Goal: Find specific page/section: Find specific page/section

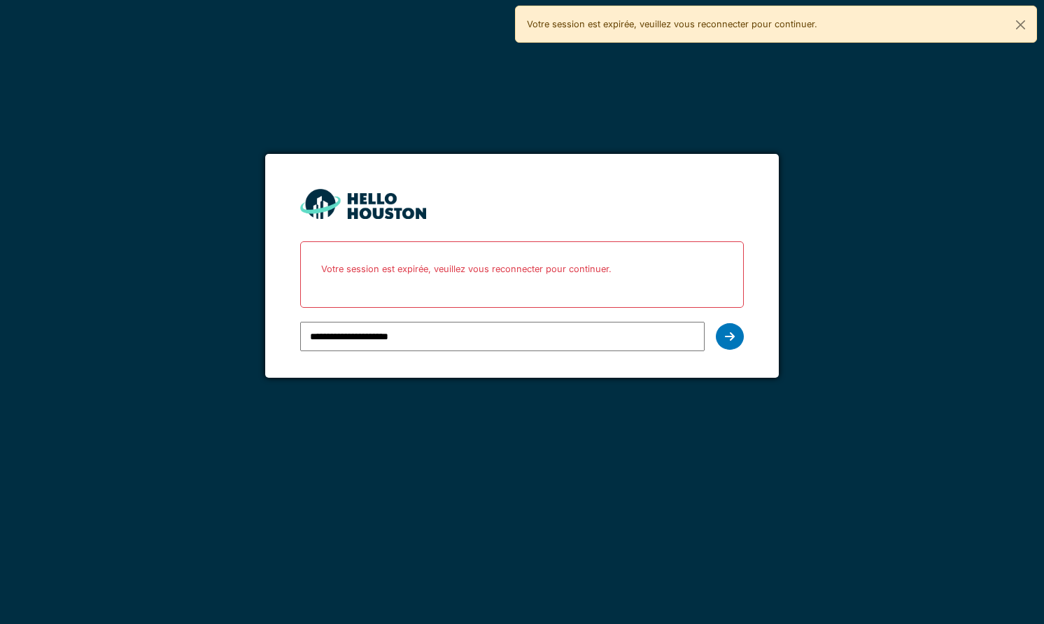
type input "**********"
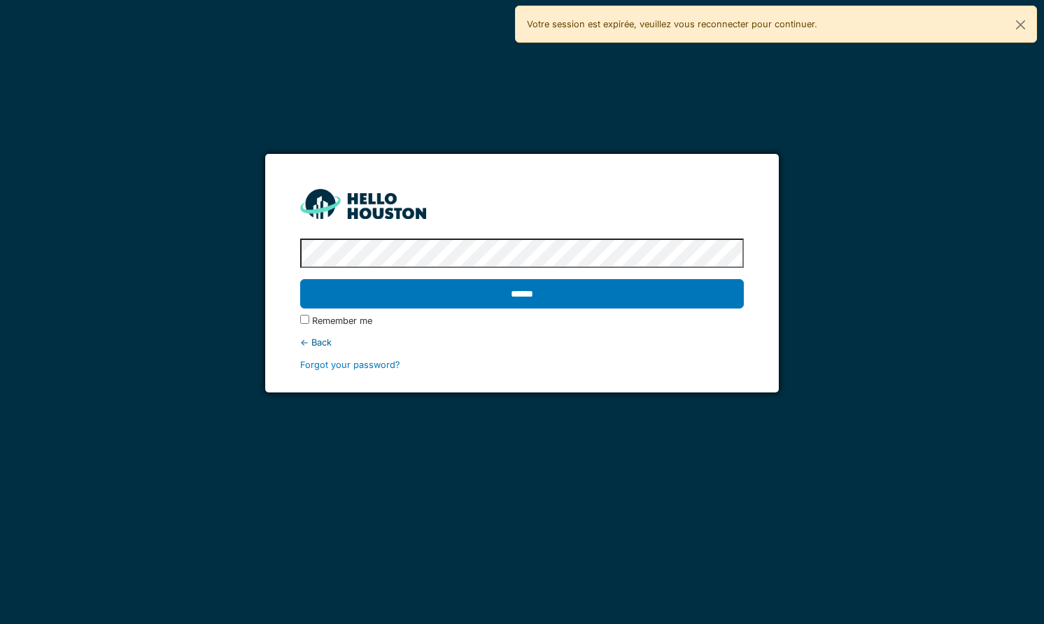
click at [300, 279] on input "******" at bounding box center [521, 293] width 443 height 29
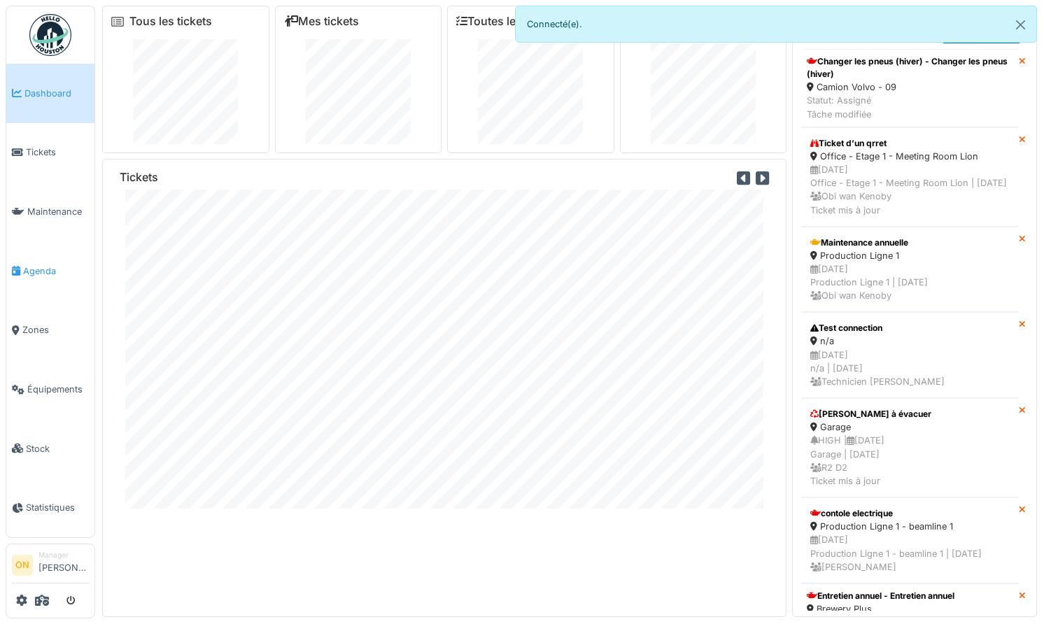
click at [32, 265] on span "Agenda" at bounding box center [56, 271] width 66 height 13
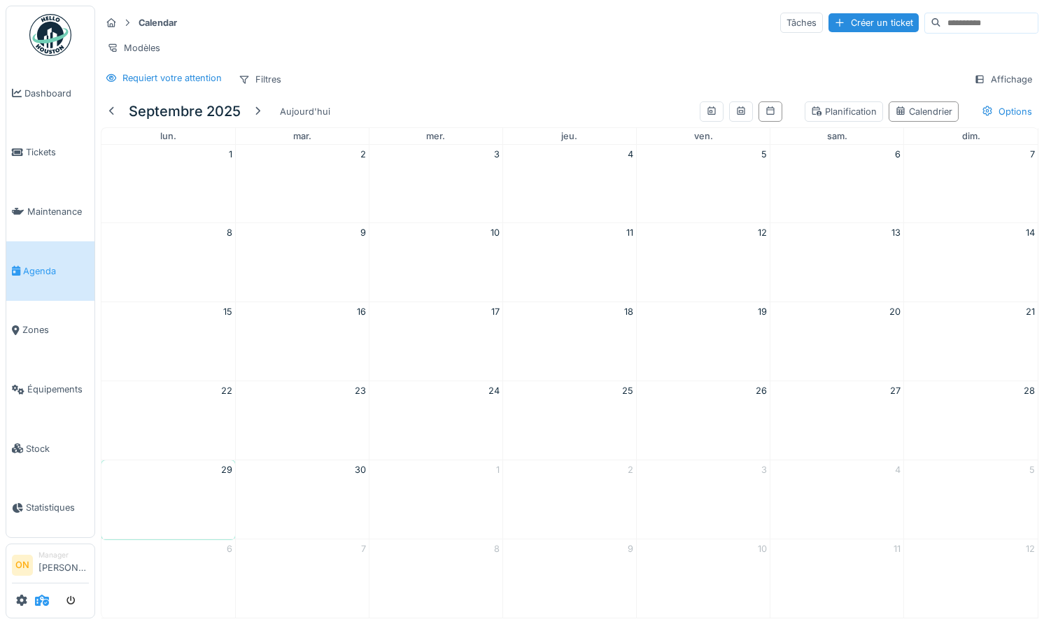
click at [43, 604] on icon at bounding box center [42, 600] width 14 height 11
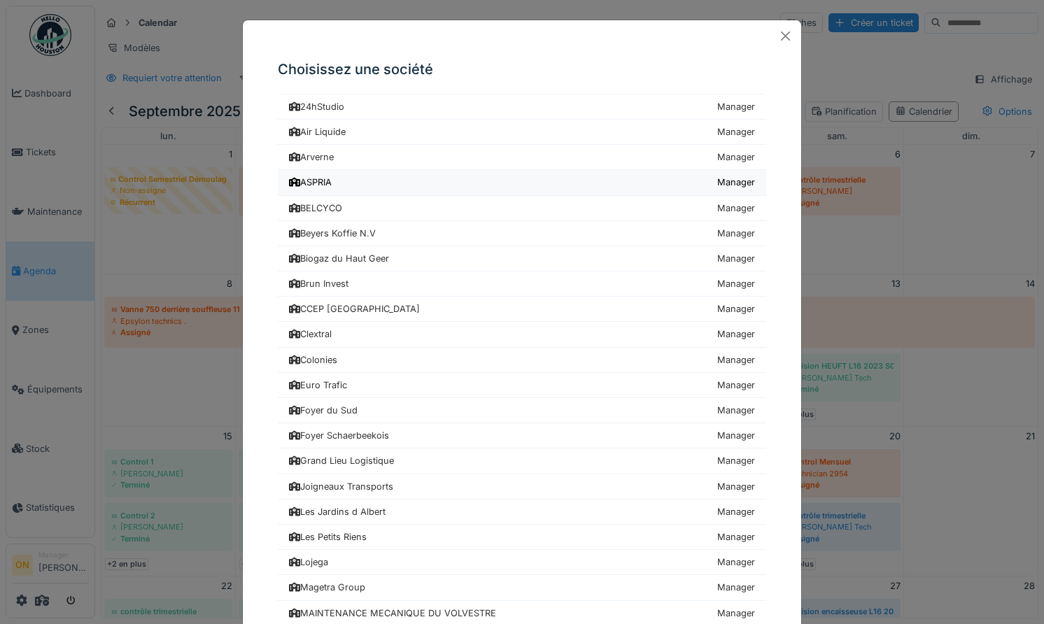
click at [315, 186] on div "ASPRIA" at bounding box center [310, 182] width 43 height 13
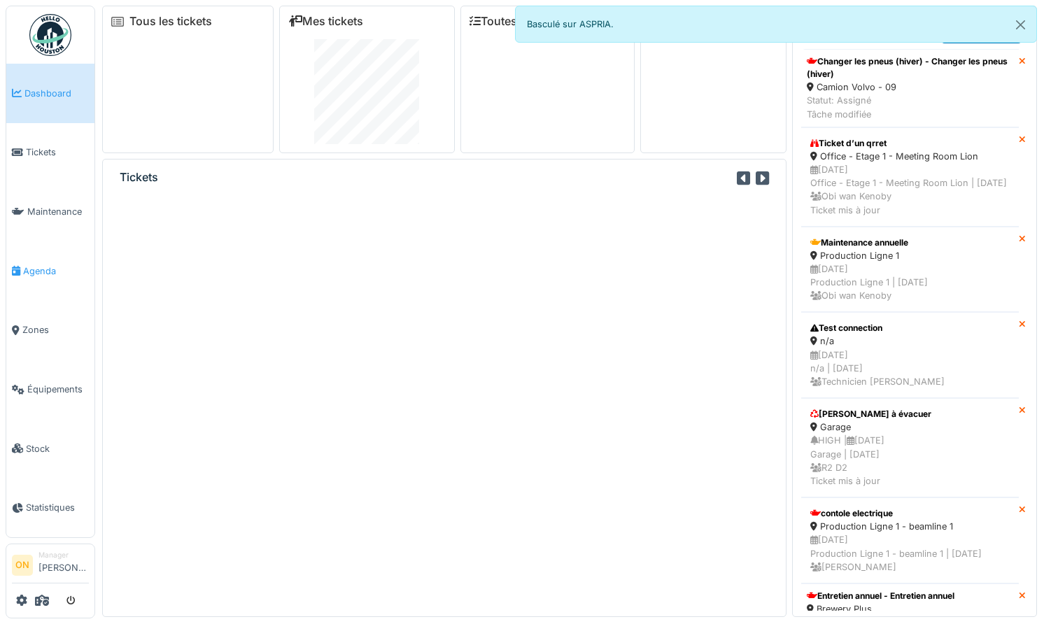
click at [34, 270] on span "Agenda" at bounding box center [56, 271] width 66 height 13
click at [1019, 24] on button "Close" at bounding box center [1020, 24] width 31 height 37
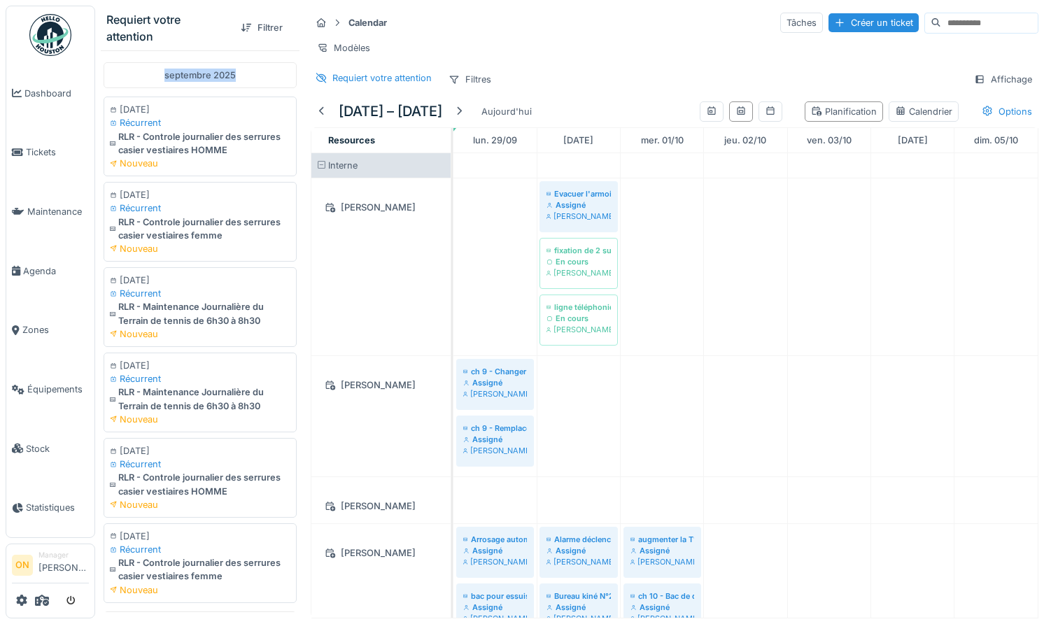
drag, startPoint x: 166, startPoint y: 76, endPoint x: 283, endPoint y: 81, distance: 117.0
click at [283, 80] on div "septembre 2025" at bounding box center [200, 75] width 193 height 26
click at [237, 80] on div "septembre 2025" at bounding box center [200, 75] width 193 height 26
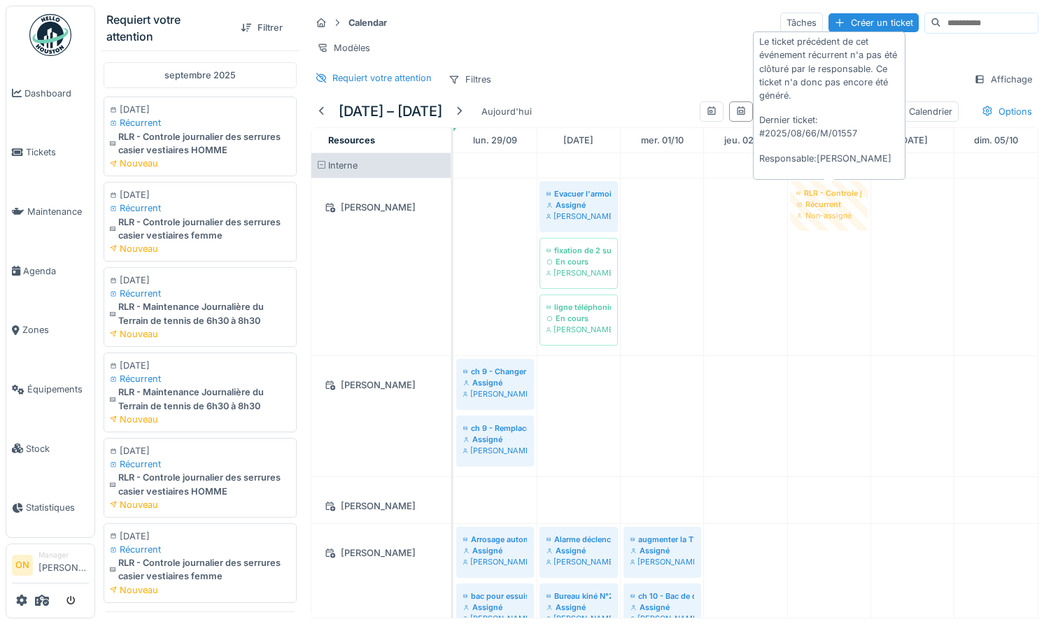
drag, startPoint x: 161, startPoint y: 144, endPoint x: 828, endPoint y: 219, distance: 671.2
click at [828, 219] on div "Requiert votre attention Filtrer [DATE] [DATE] Récurrent RLR - Controle journal…" at bounding box center [569, 312] width 949 height 624
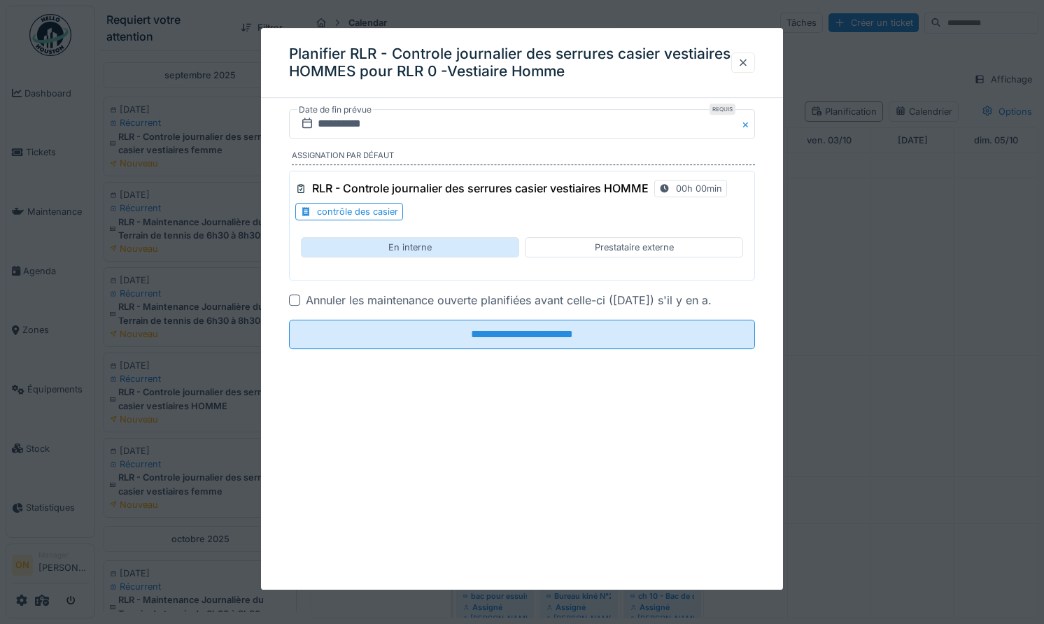
click at [381, 246] on div "En interne" at bounding box center [410, 247] width 218 height 20
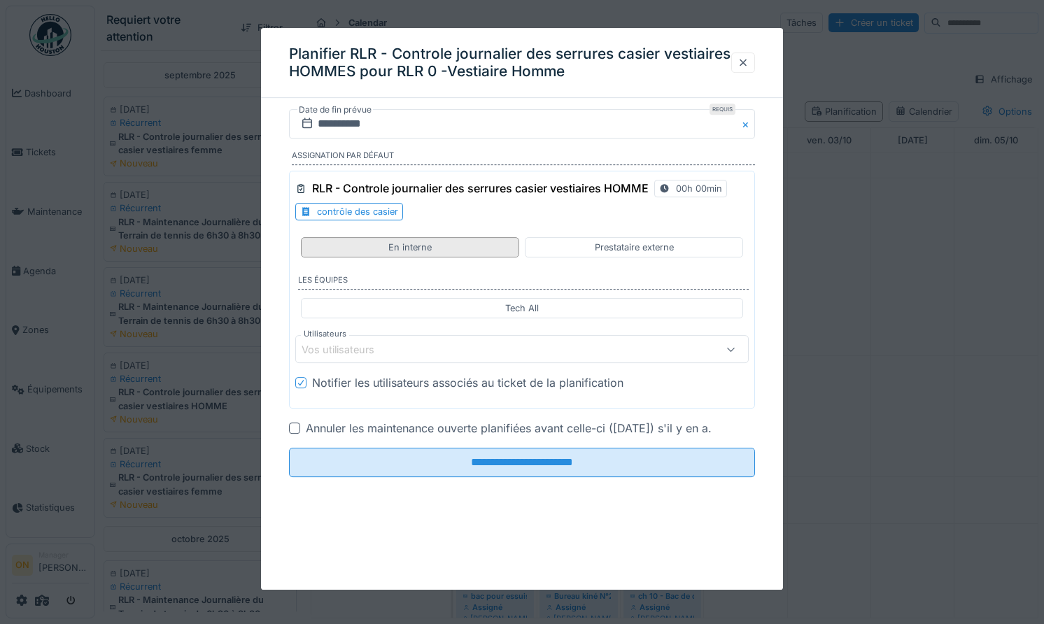
click at [442, 244] on div "En interne" at bounding box center [410, 247] width 218 height 20
click at [378, 214] on div "contrôle des casier" at bounding box center [357, 211] width 81 height 13
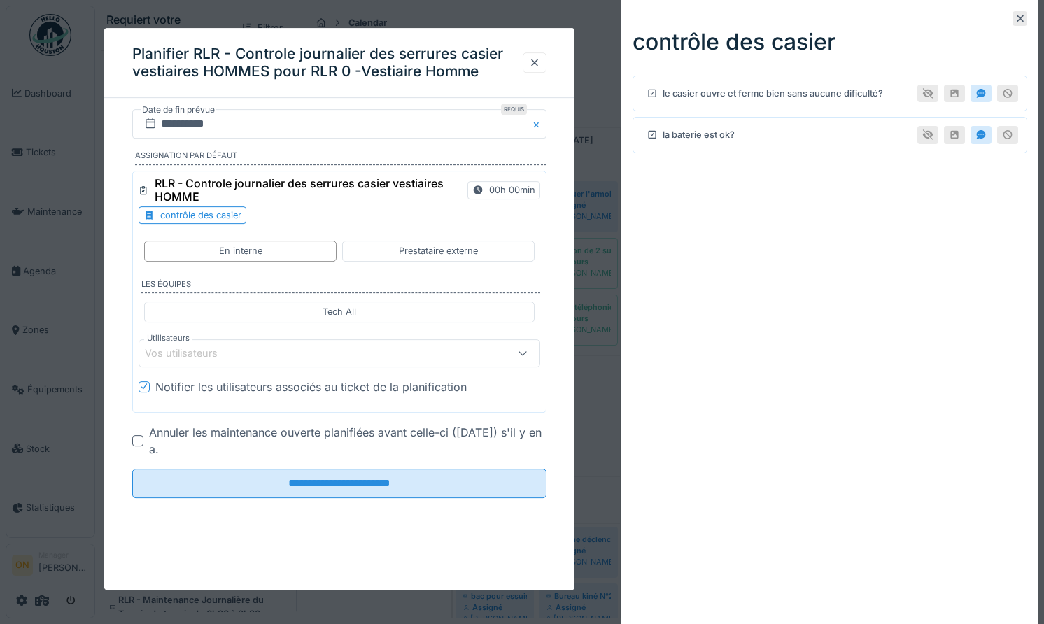
drag, startPoint x: 1021, startPoint y: 16, endPoint x: 1008, endPoint y: 23, distance: 14.4
click at [1021, 16] on icon at bounding box center [1020, 18] width 7 height 7
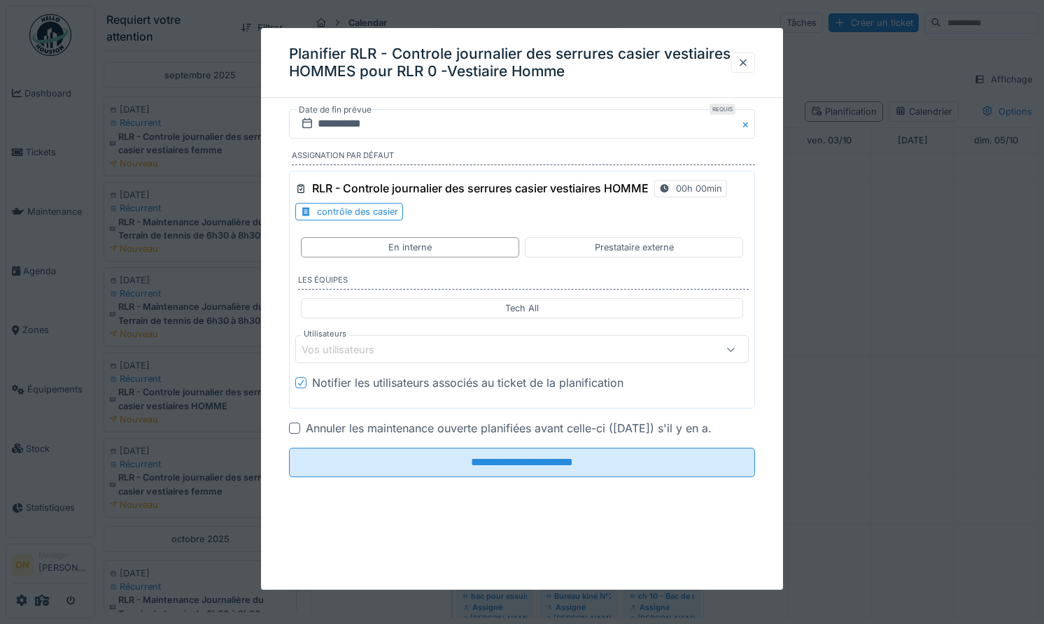
click at [347, 209] on div "contrôle des casier" at bounding box center [357, 211] width 81 height 13
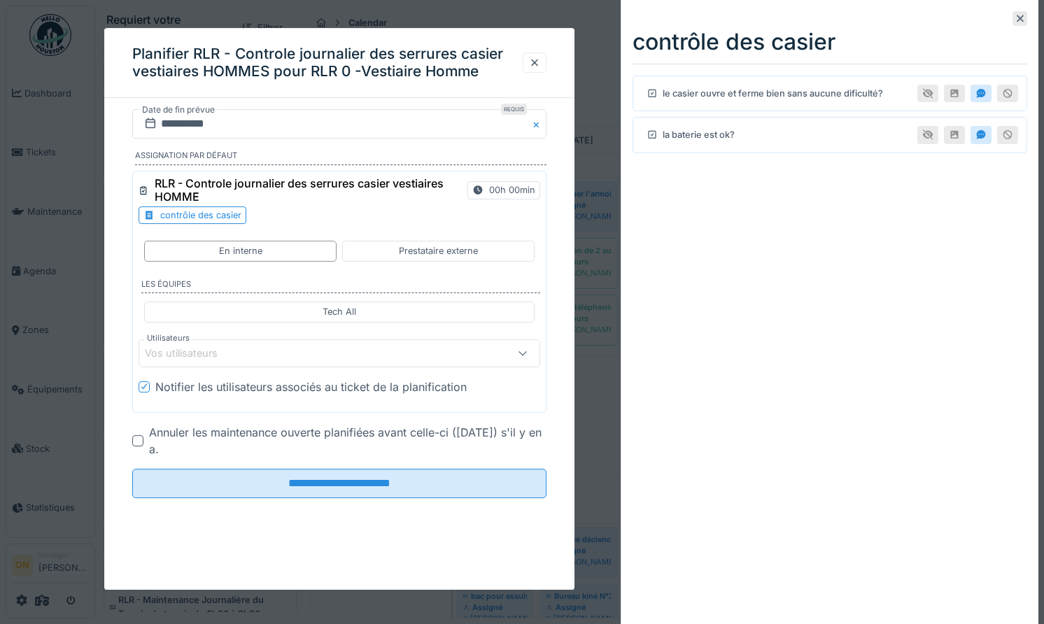
drag, startPoint x: 1021, startPoint y: 16, endPoint x: 936, endPoint y: 41, distance: 89.0
click at [1020, 17] on icon at bounding box center [1020, 18] width 7 height 7
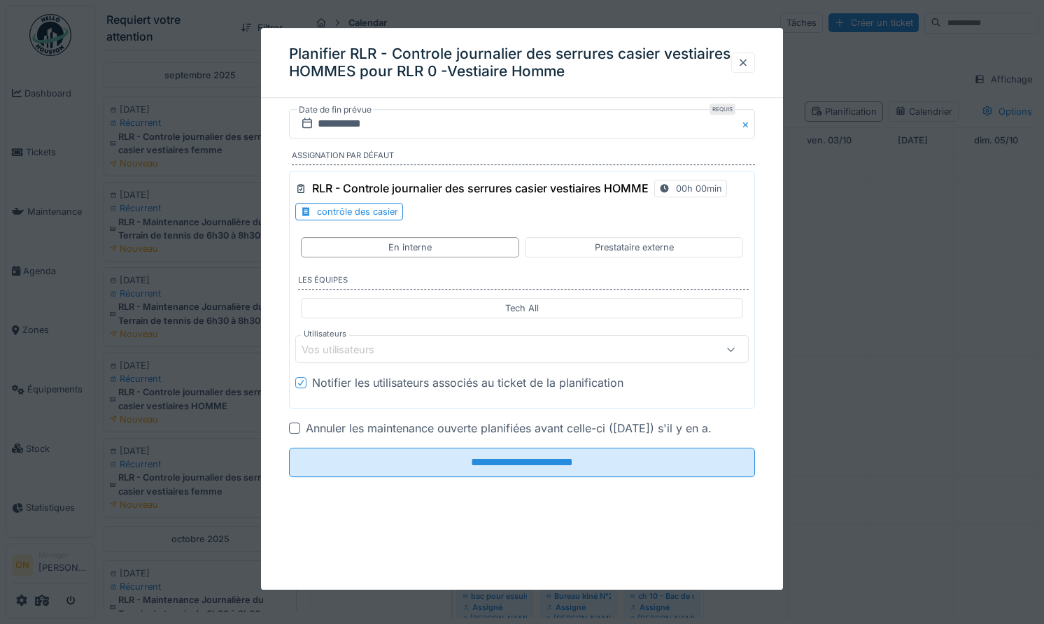
click at [843, 150] on div at bounding box center [522, 312] width 1044 height 624
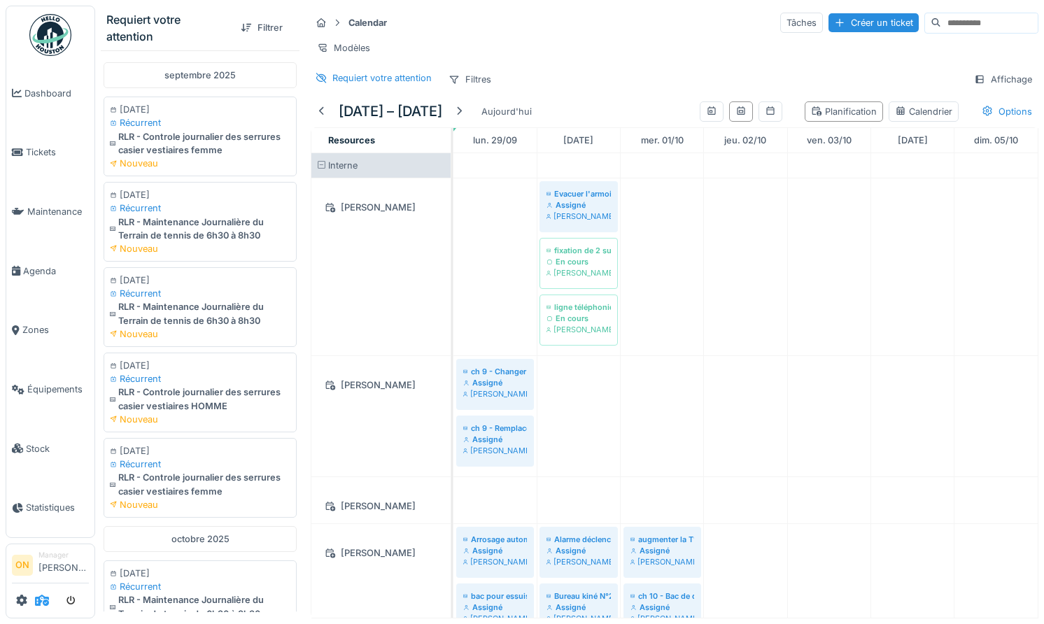
click at [47, 605] on icon at bounding box center [42, 600] width 14 height 11
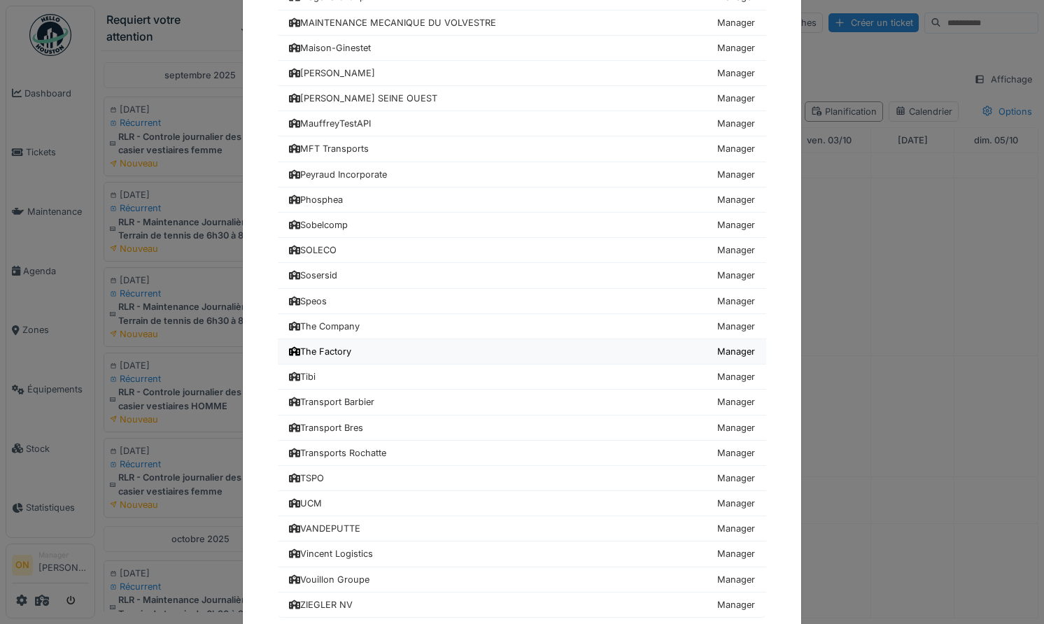
scroll to position [591, 0]
click at [398, 326] on link "The Company Manager" at bounding box center [522, 326] width 488 height 25
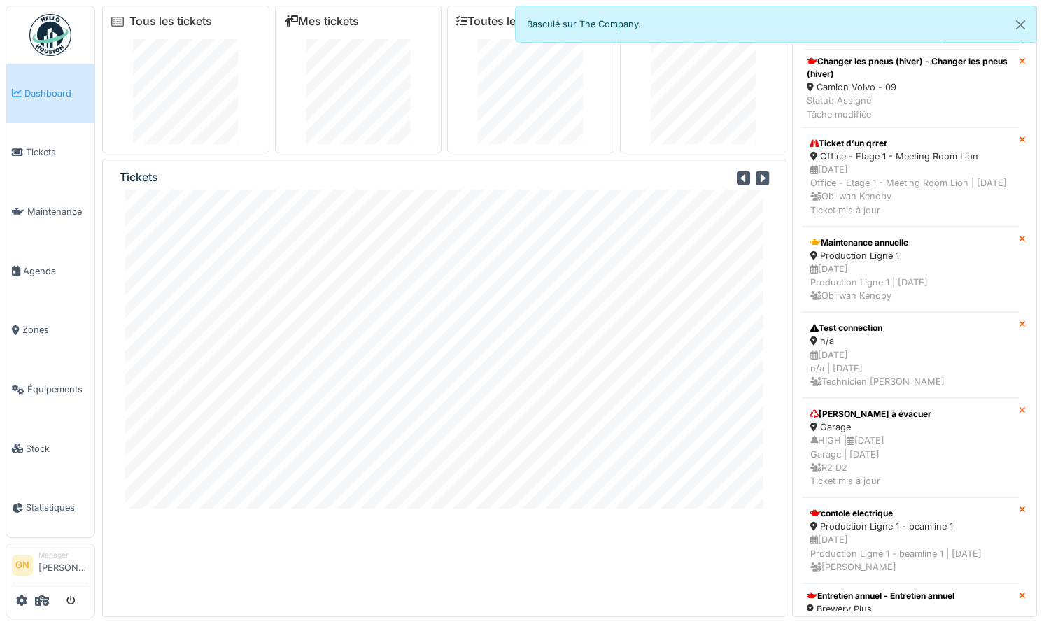
click at [96, 170] on div "Tous les tickets Mes tickets Toutes les tâches Mes tâches Tickets Notifications…" at bounding box center [569, 308] width 949 height 617
click at [100, 155] on div "Tous les tickets Mes tickets Toutes les tâches Mes tâches Tickets Notifications…" at bounding box center [569, 308] width 949 height 617
click at [125, 176] on h6 "Tickets" at bounding box center [139, 177] width 38 height 13
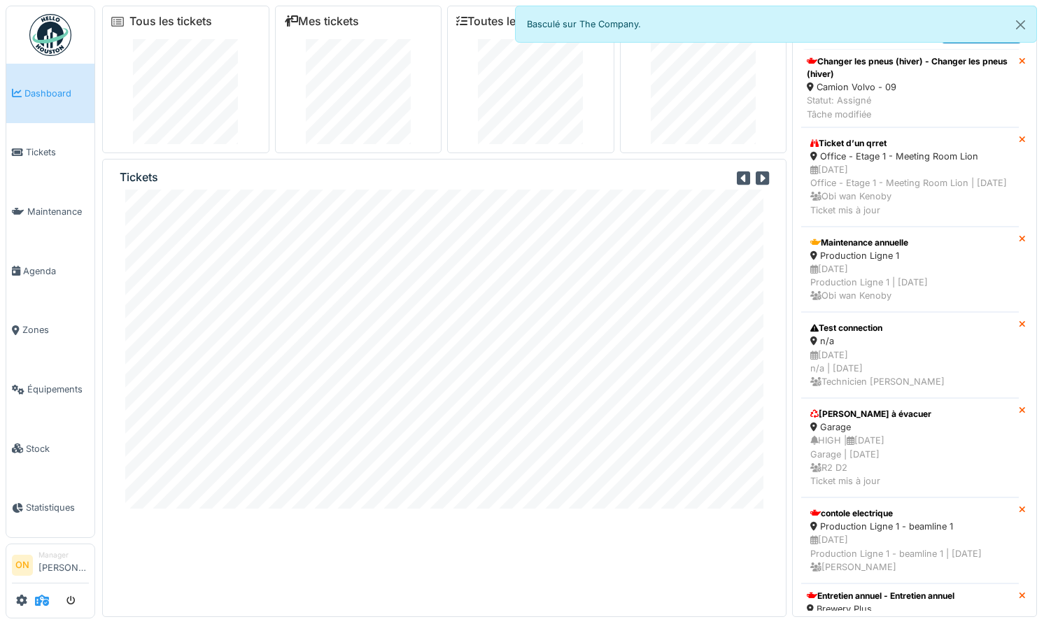
click at [42, 596] on icon at bounding box center [42, 600] width 14 height 11
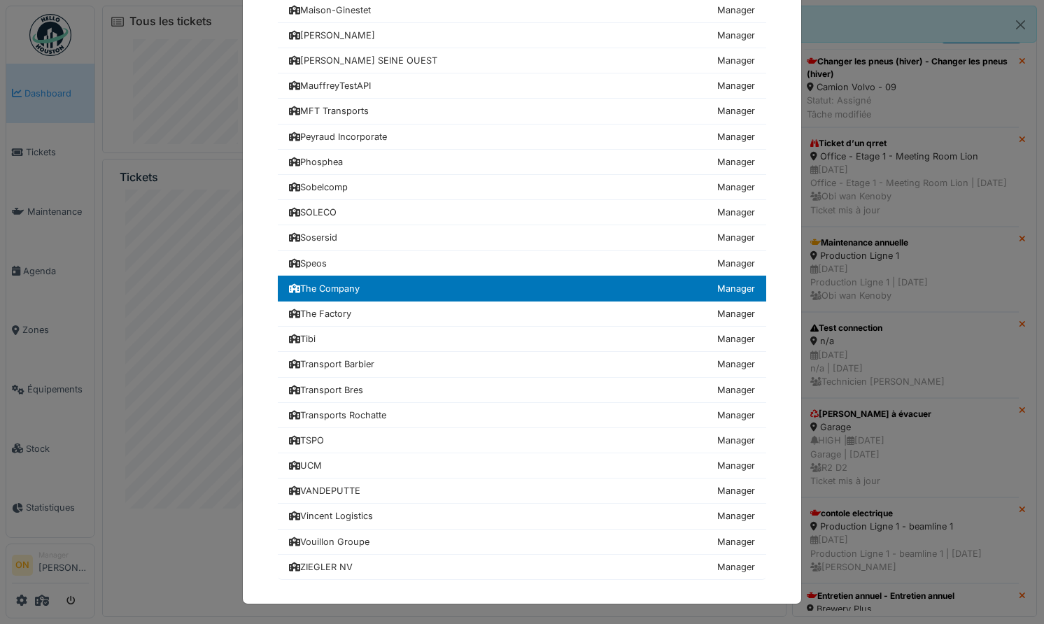
click at [188, 453] on div "Choisissez une société 24hStudio Manager Air Liquide Manager Arverne Manager AS…" at bounding box center [522, 312] width 1044 height 624
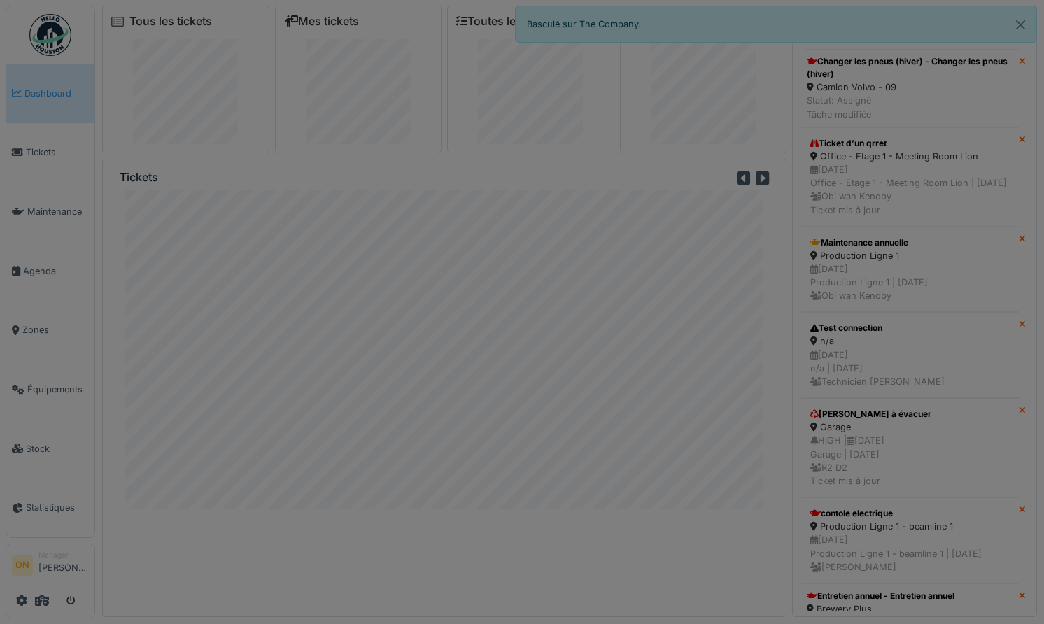
scroll to position [626, 0]
